Goal: Book appointment/travel/reservation

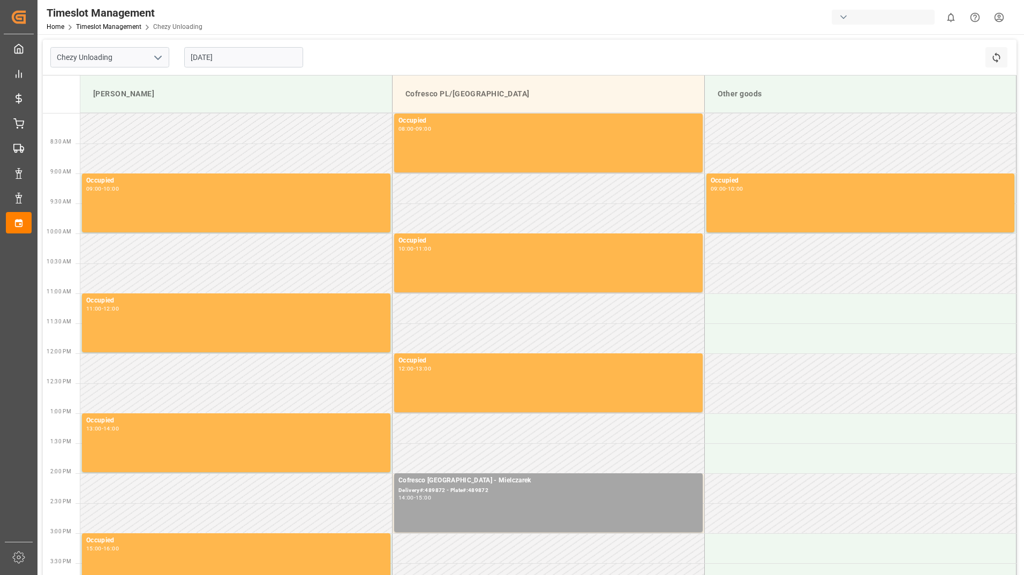
click at [381, 58] on div "Chezy Unloading [DATE] Refresh Time Slots" at bounding box center [530, 58] width 974 height 36
click at [283, 65] on input "[DATE]" at bounding box center [243, 57] width 119 height 20
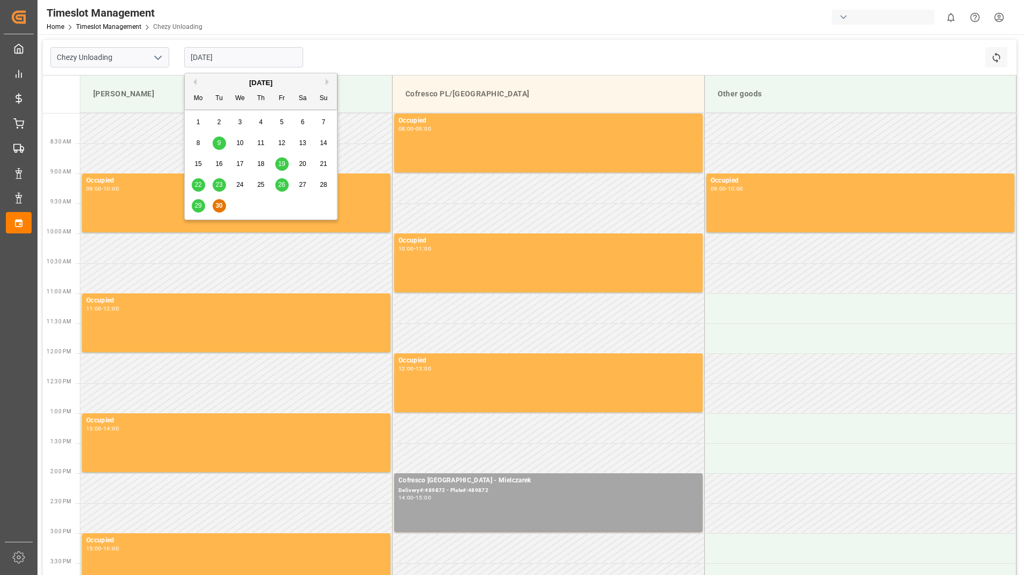
click at [196, 82] on button "Previous Month" at bounding box center [193, 82] width 6 height 6
click at [329, 80] on button "Next Month" at bounding box center [329, 82] width 6 height 6
click at [221, 207] on span "30" at bounding box center [218, 206] width 7 height 8
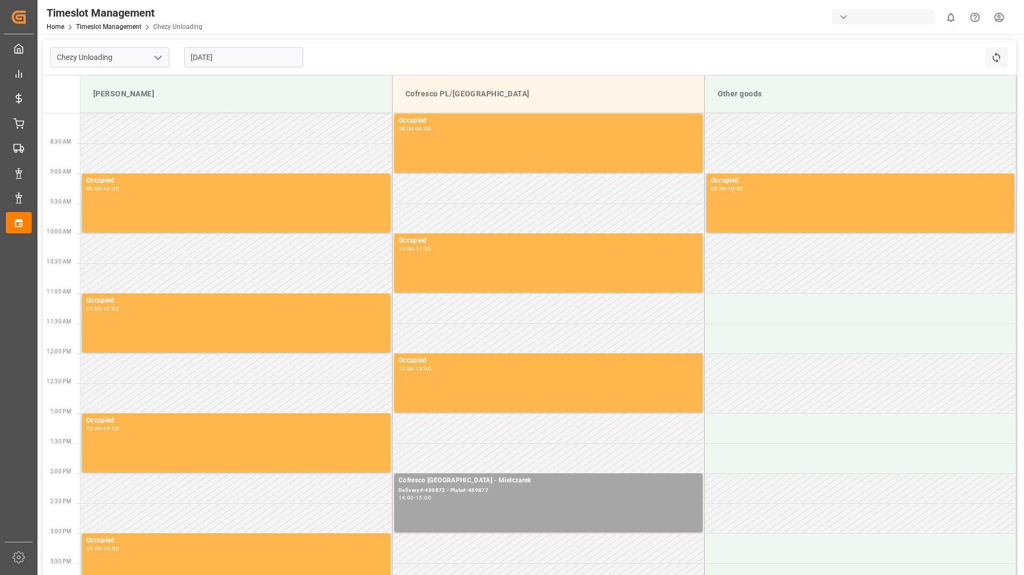
click at [174, 249] on td at bounding box center [236, 249] width 312 height 30
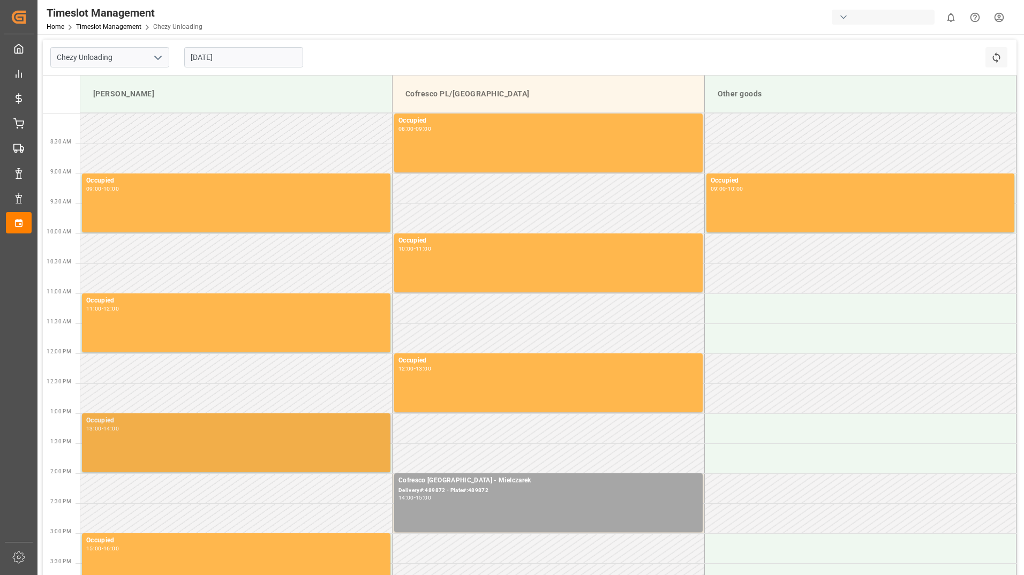
click at [167, 456] on div "Occupied 13:00 - 14:00" at bounding box center [236, 443] width 300 height 55
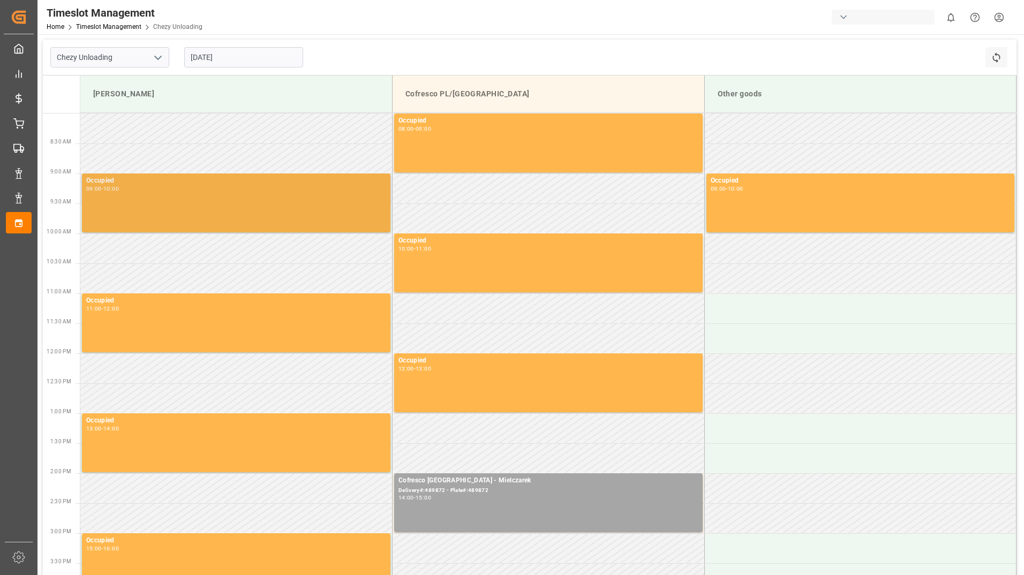
click at [166, 203] on div "Occupied 09:00 - 10:00" at bounding box center [236, 203] width 300 height 55
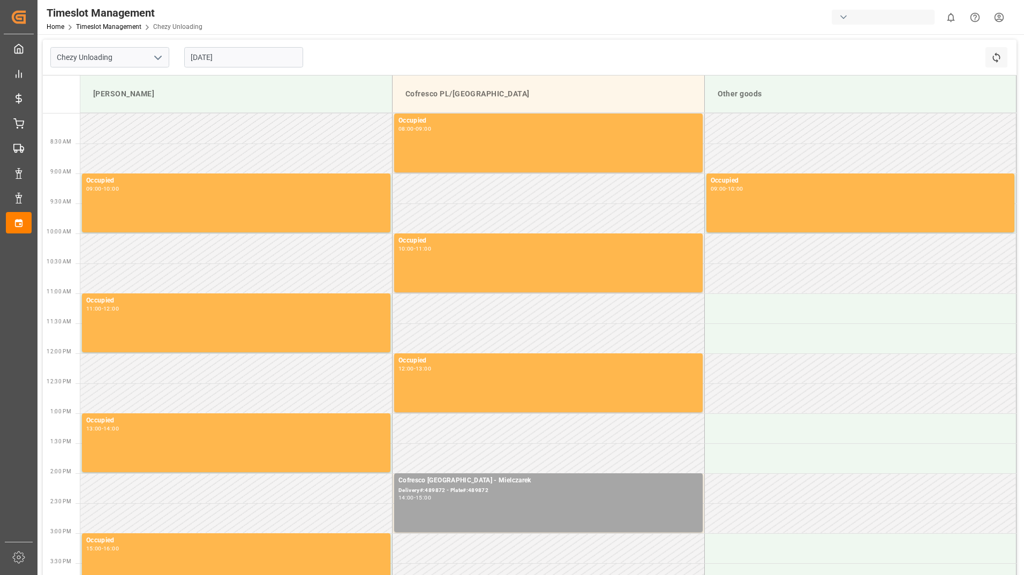
click at [167, 265] on td at bounding box center [236, 279] width 312 height 30
click at [162, 389] on td at bounding box center [236, 399] width 312 height 30
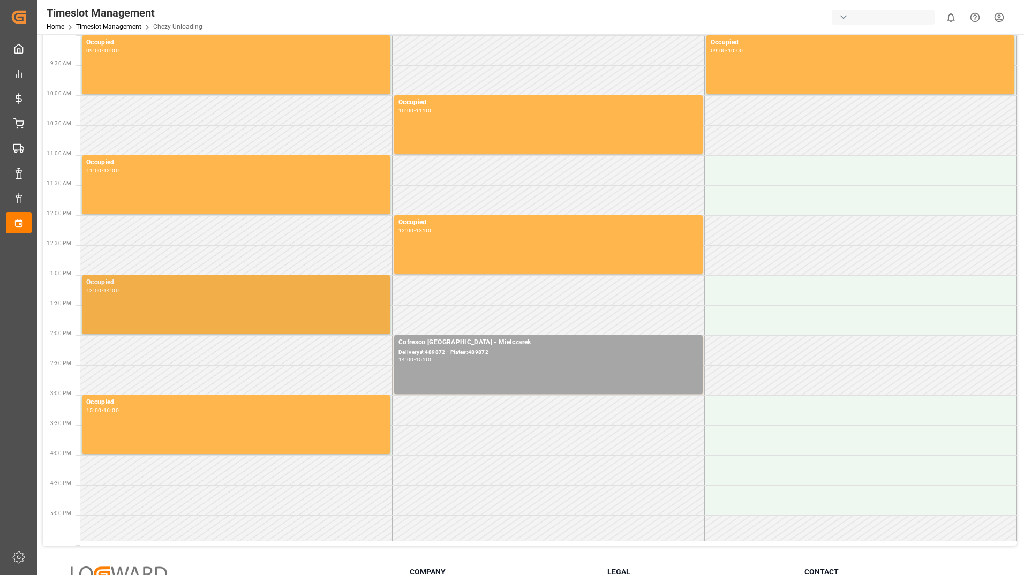
scroll to position [236, 0]
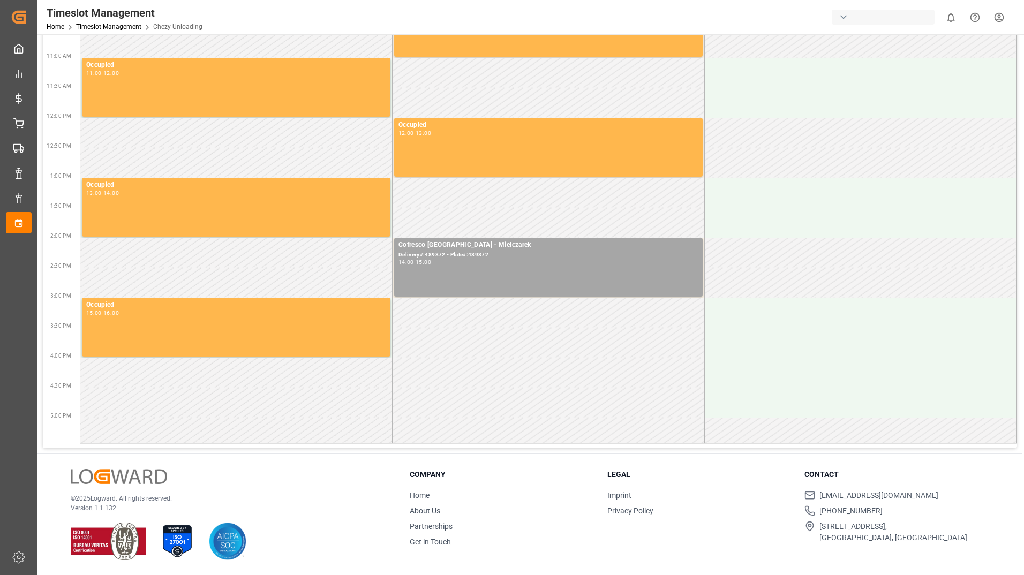
click at [158, 394] on td at bounding box center [236, 403] width 312 height 30
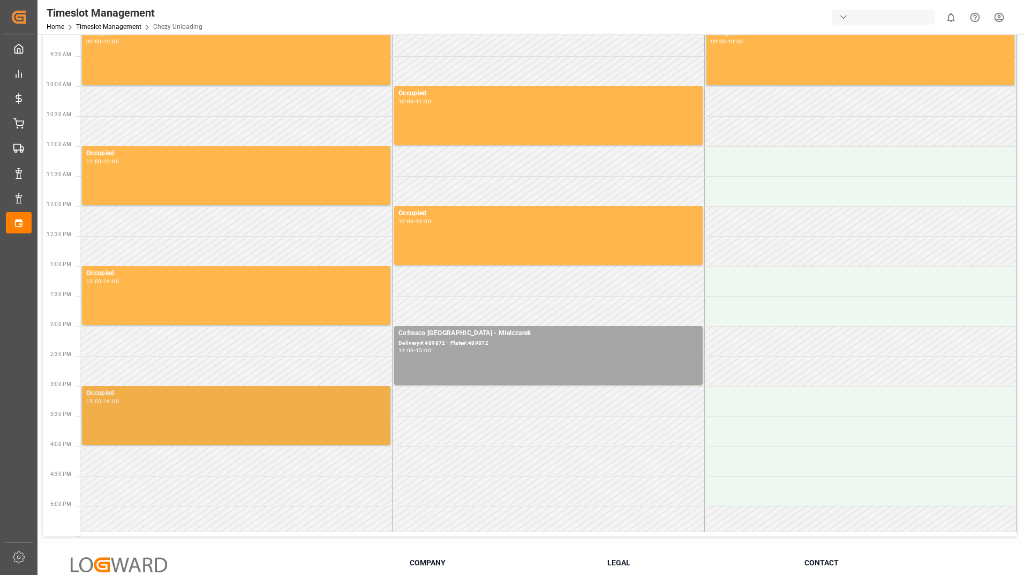
scroll to position [0, 0]
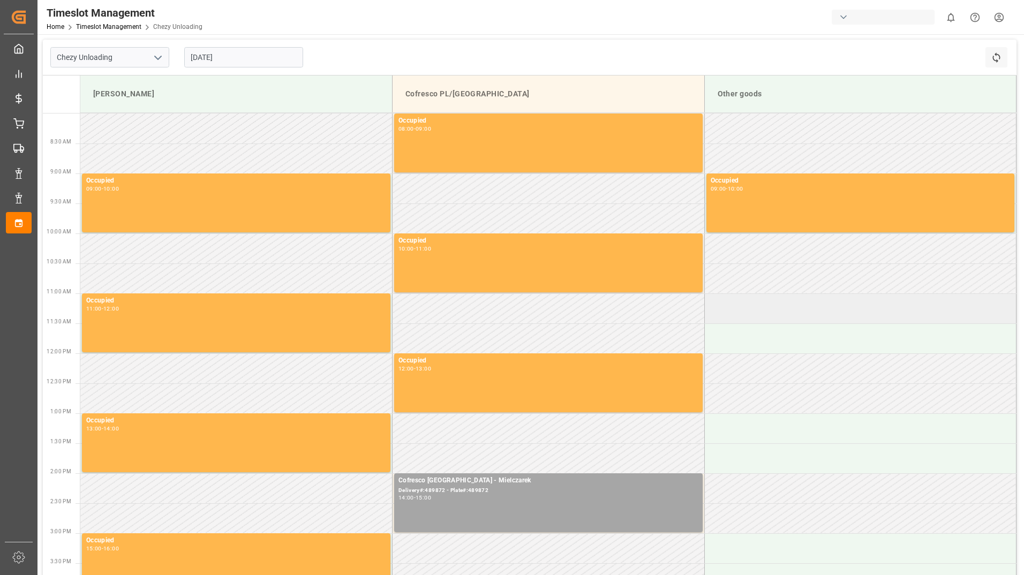
click at [768, 301] on td at bounding box center [860, 309] width 312 height 30
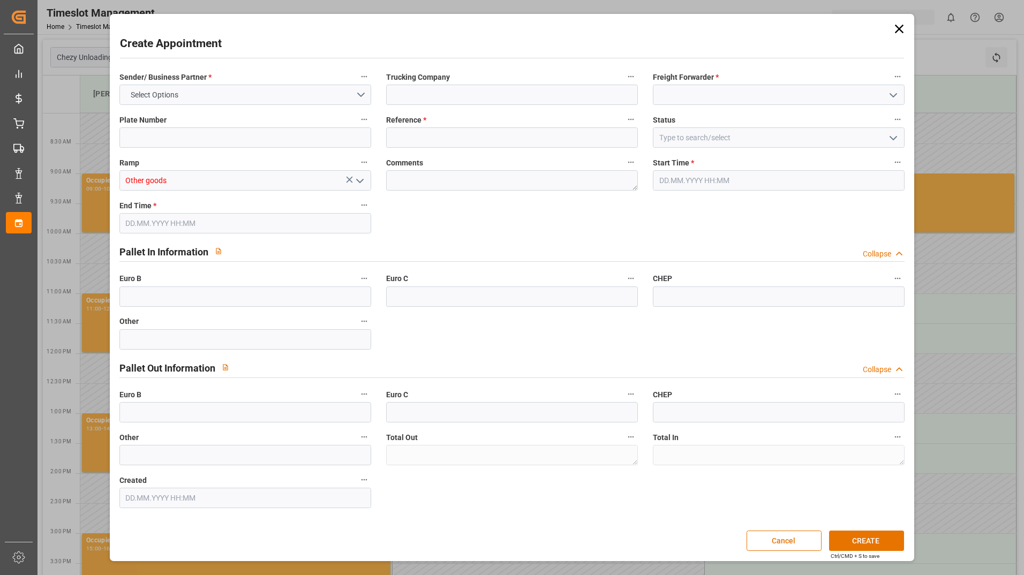
type input "0"
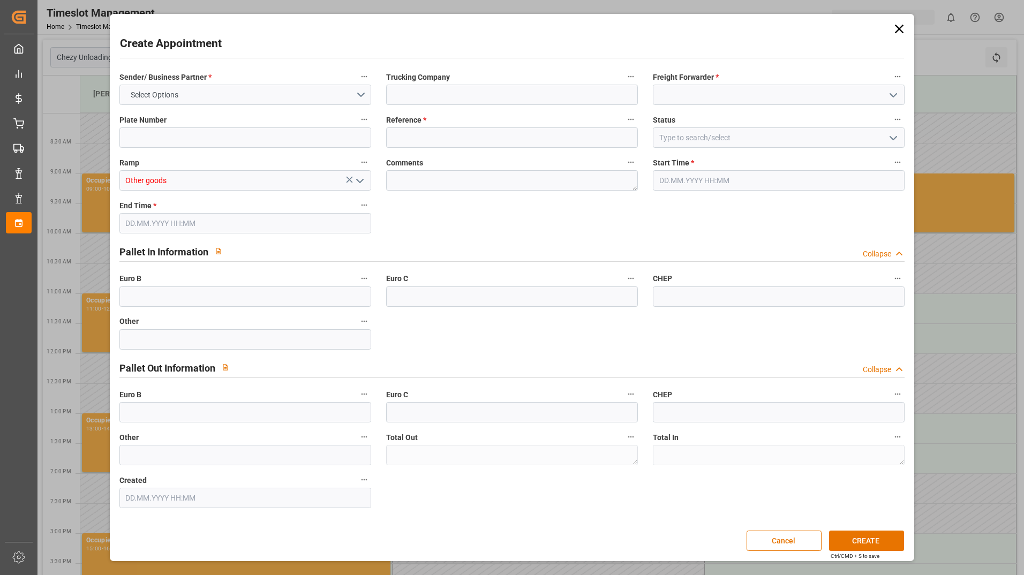
type input "0"
type input "[DATE] 11:00"
type input "[DATE] 12:00"
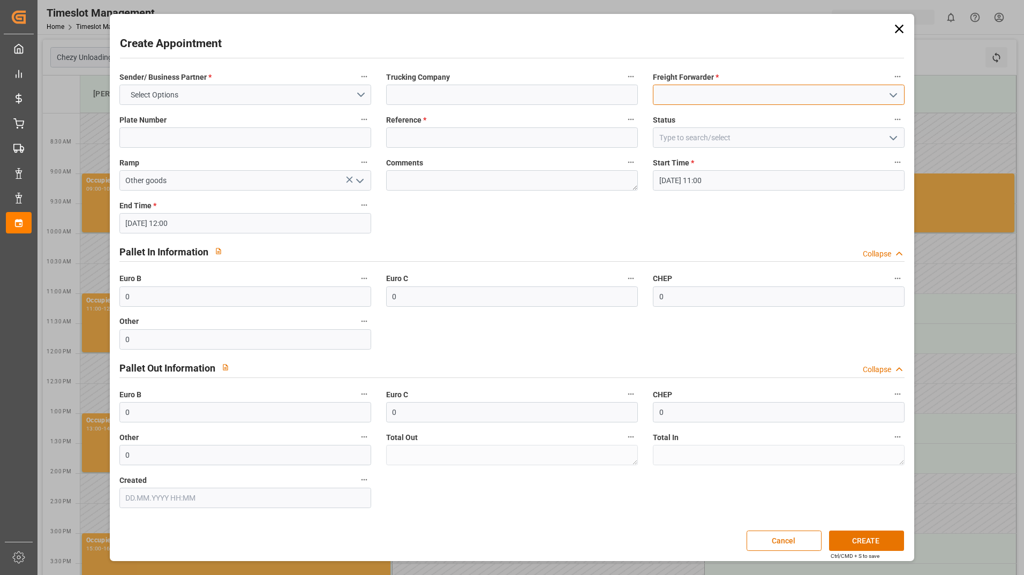
click at [691, 93] on input at bounding box center [779, 95] width 252 height 20
click at [892, 91] on icon "open menu" at bounding box center [893, 95] width 13 height 13
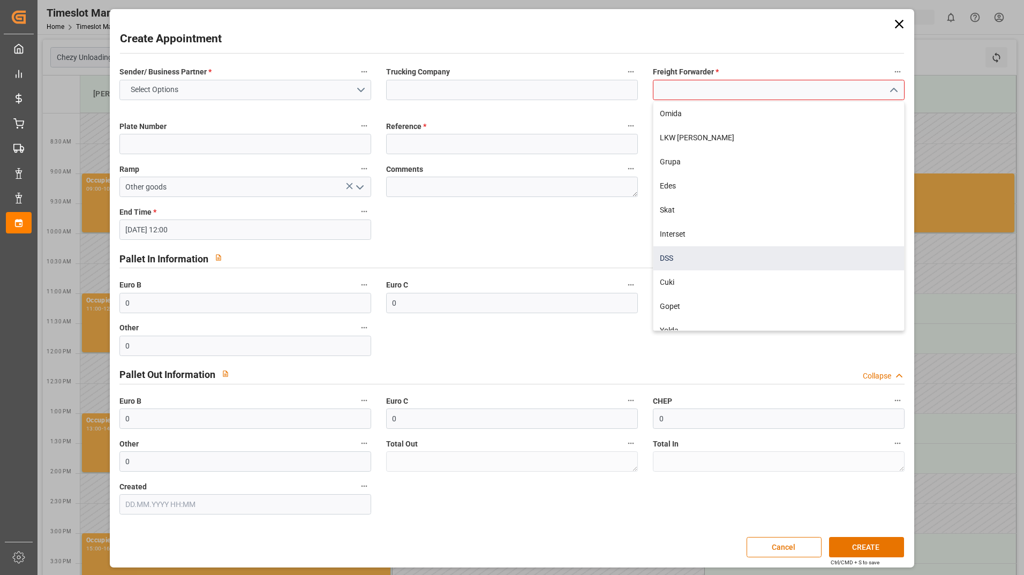
click at [730, 256] on div "DSS" at bounding box center [779, 258] width 251 height 24
type input "DSS"
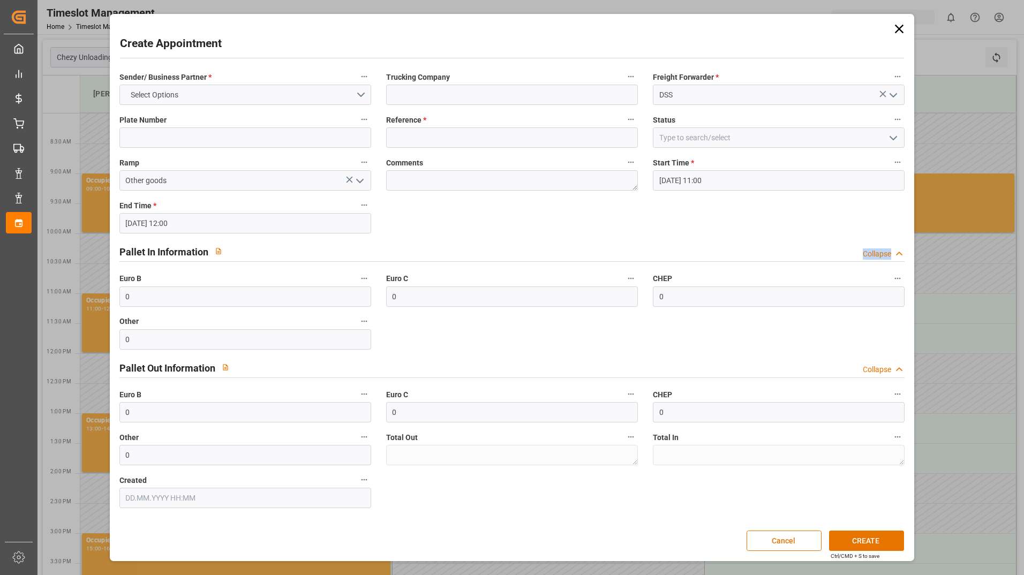
click at [730, 256] on div "Pallet In Information Collapse" at bounding box center [512, 251] width 786 height 20
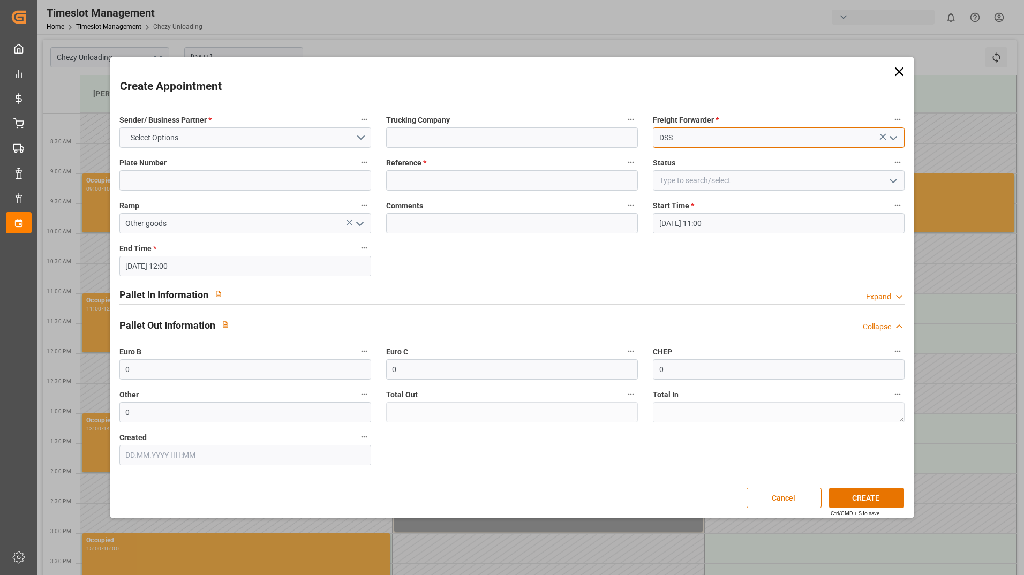
click at [781, 139] on input "DSS" at bounding box center [779, 138] width 252 height 20
click at [902, 139] on input "DSS" at bounding box center [779, 138] width 252 height 20
click at [884, 133] on icon at bounding box center [883, 136] width 11 height 11
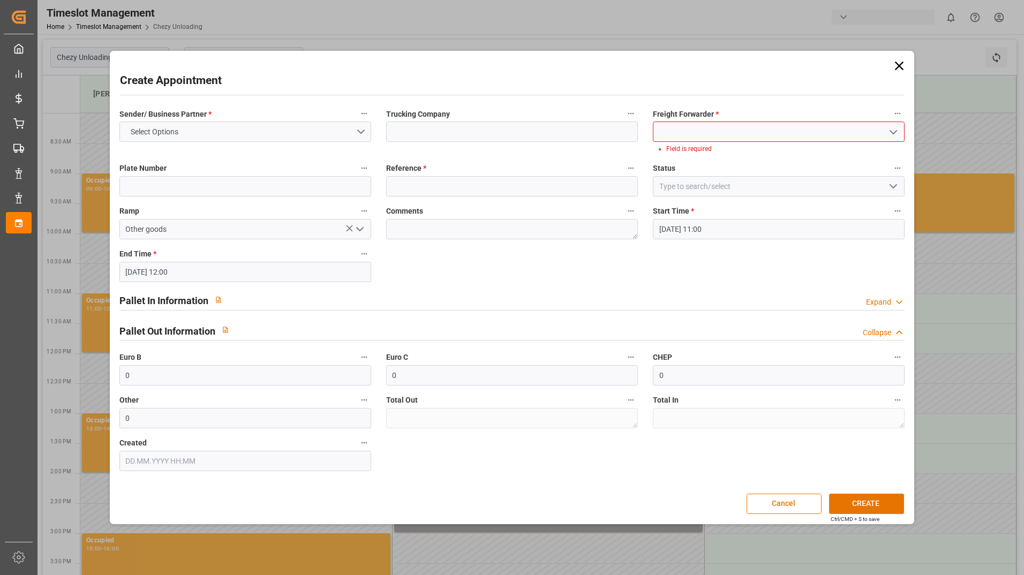
click at [891, 134] on icon "open menu" at bounding box center [893, 132] width 13 height 13
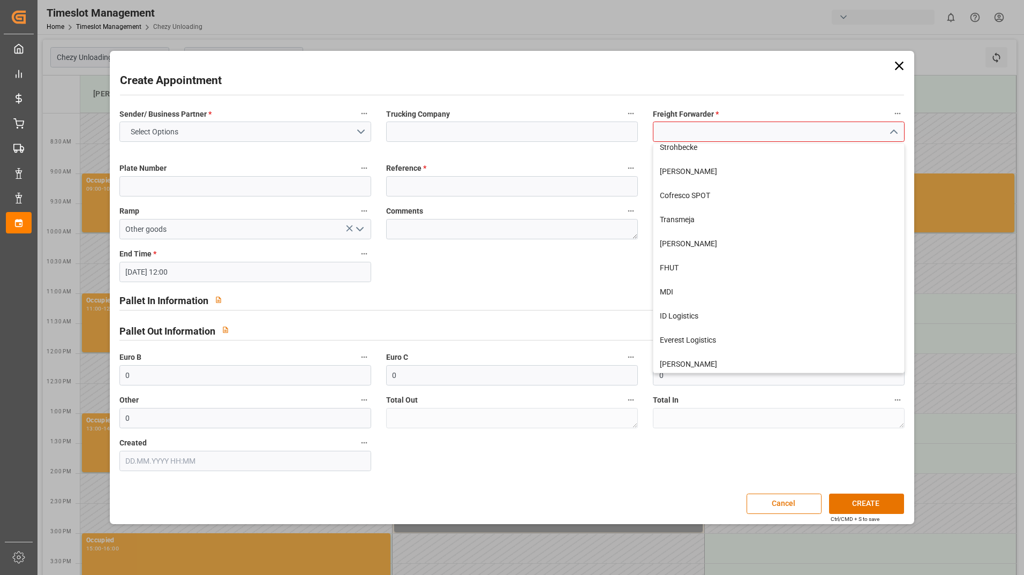
scroll to position [325, 0]
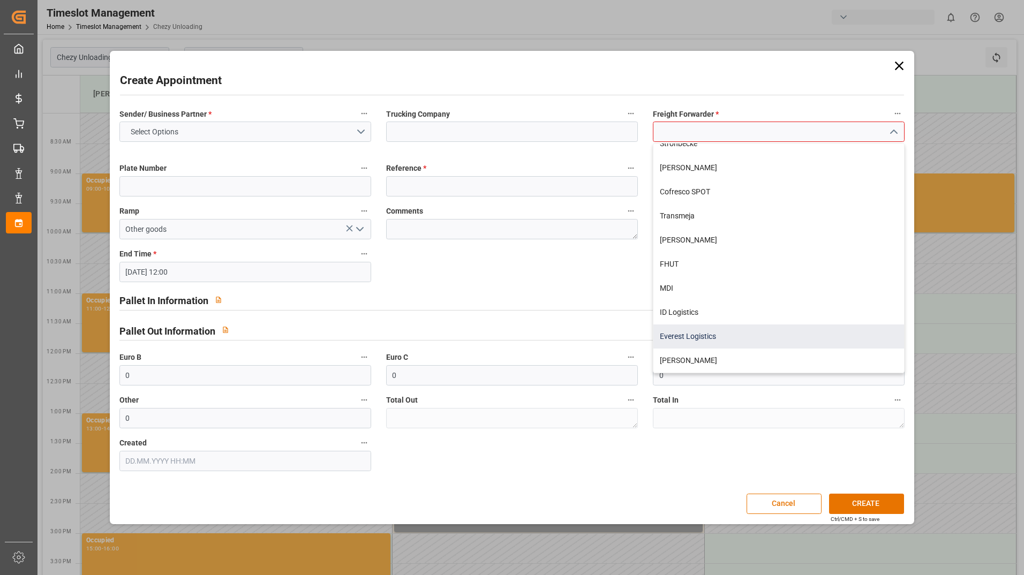
click at [719, 340] on div "Everest Logistics" at bounding box center [779, 337] width 251 height 24
type input "Everest Logistics"
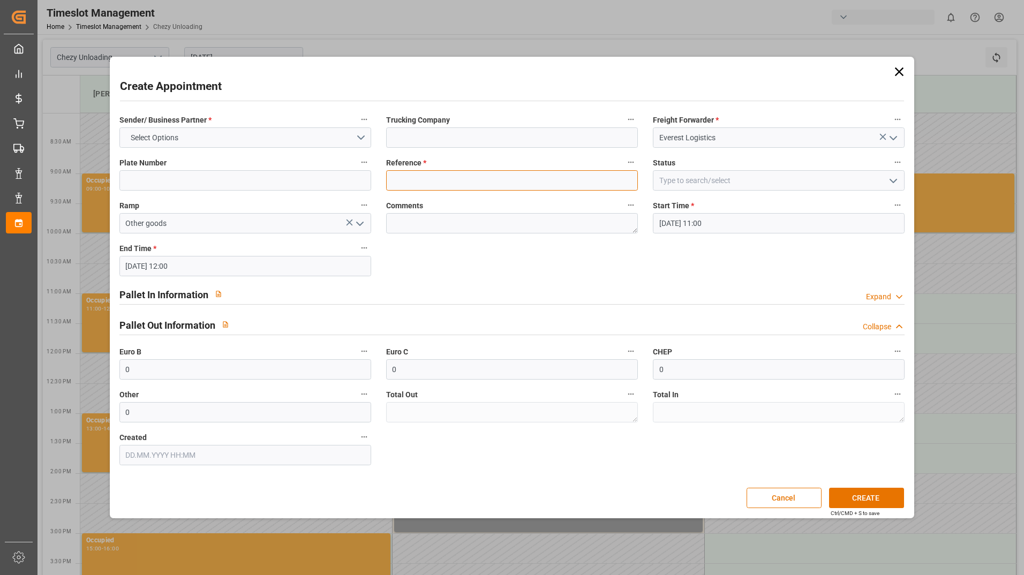
click at [466, 181] on input at bounding box center [512, 180] width 252 height 20
type input "489584"
click at [879, 496] on button "CREATE" at bounding box center [866, 498] width 75 height 20
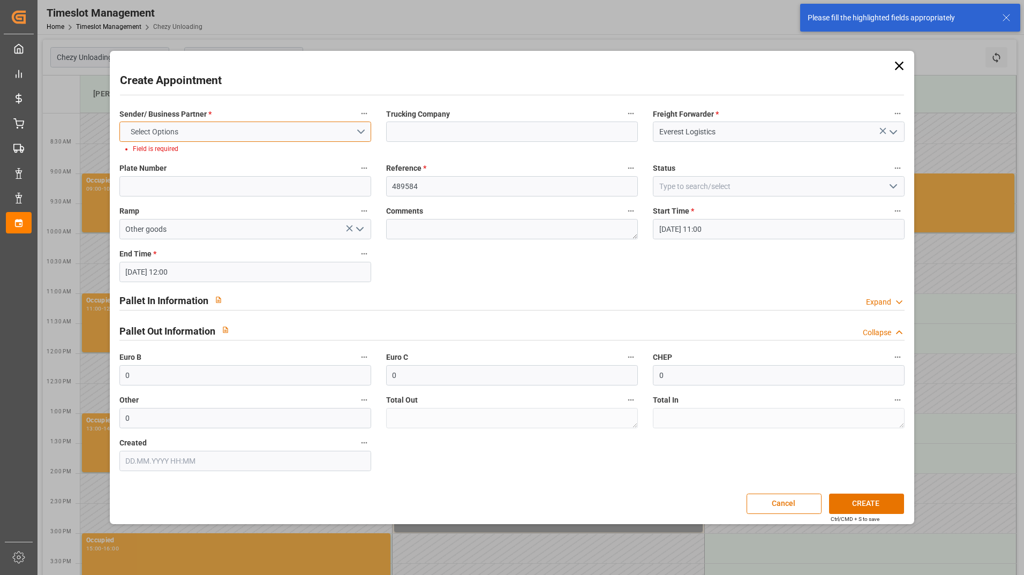
click at [163, 125] on button "Select Options" at bounding box center [245, 132] width 252 height 20
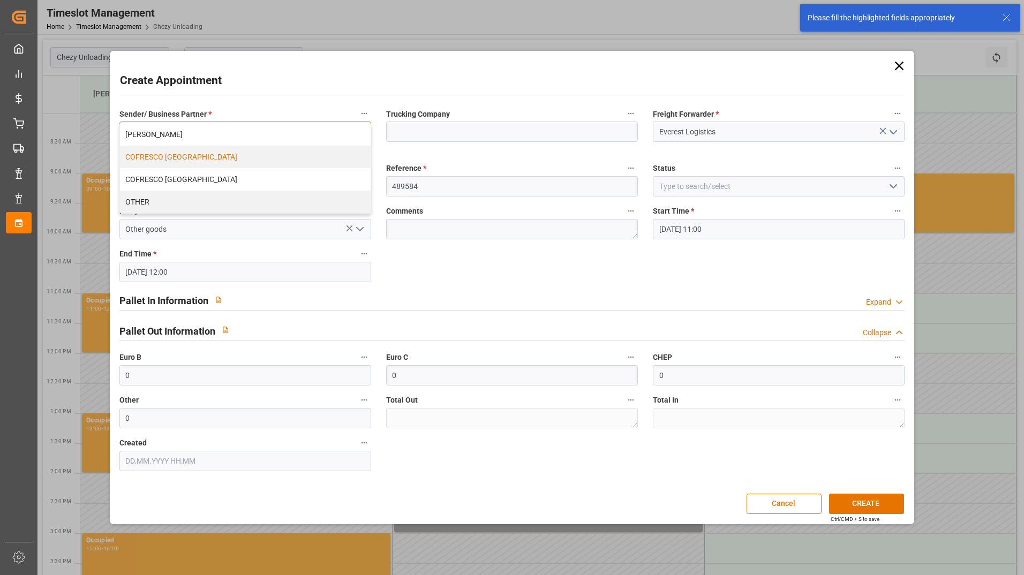
click at [193, 156] on div "COFRESCO [GEOGRAPHIC_DATA]" at bounding box center [245, 157] width 251 height 23
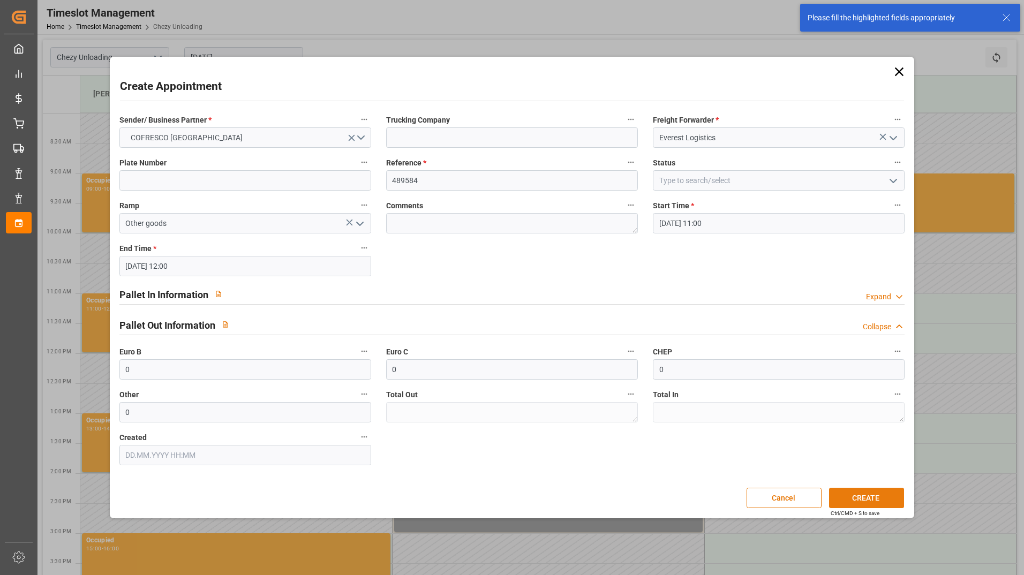
click at [883, 506] on button "CREATE" at bounding box center [866, 498] width 75 height 20
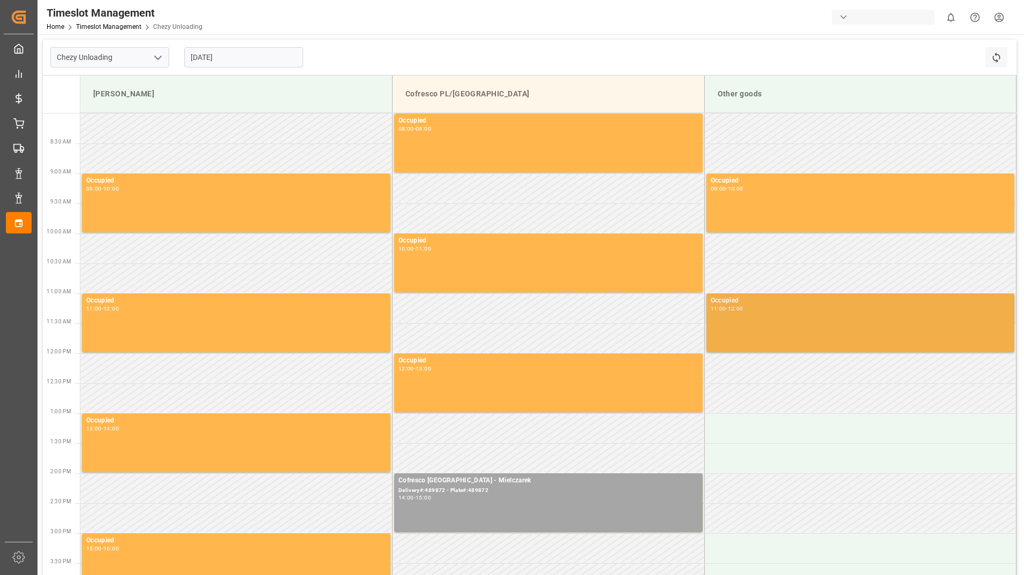
click at [759, 311] on div "11:00 - 12:00" at bounding box center [861, 309] width 300 height 6
click at [905, 319] on div "Occupied 11:00 - 12:00" at bounding box center [861, 323] width 300 height 55
click at [760, 312] on div "11:00 - 12:00" at bounding box center [861, 309] width 300 height 6
